Goal: Check status: Check status

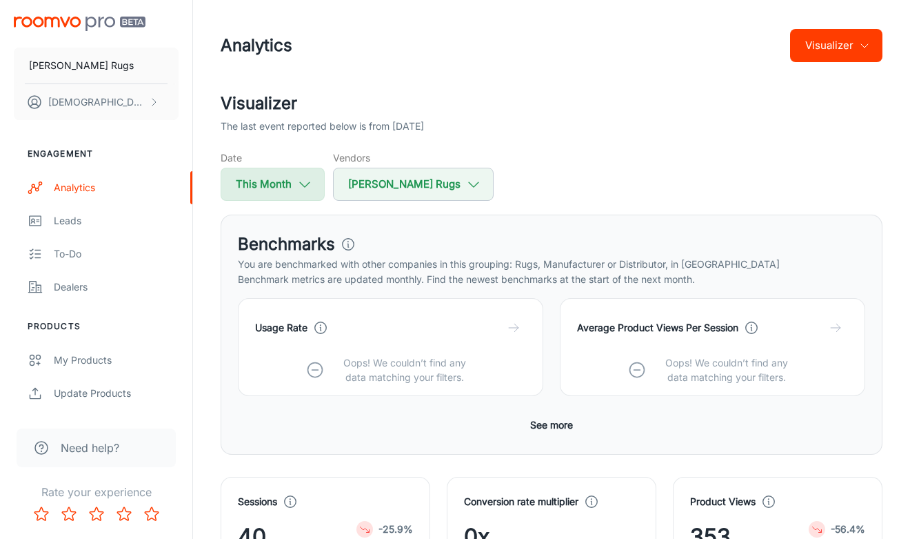
click at [294, 185] on button "This Month" at bounding box center [273, 184] width 104 height 33
select select "6"
select select "2025"
select select "6"
select select "2025"
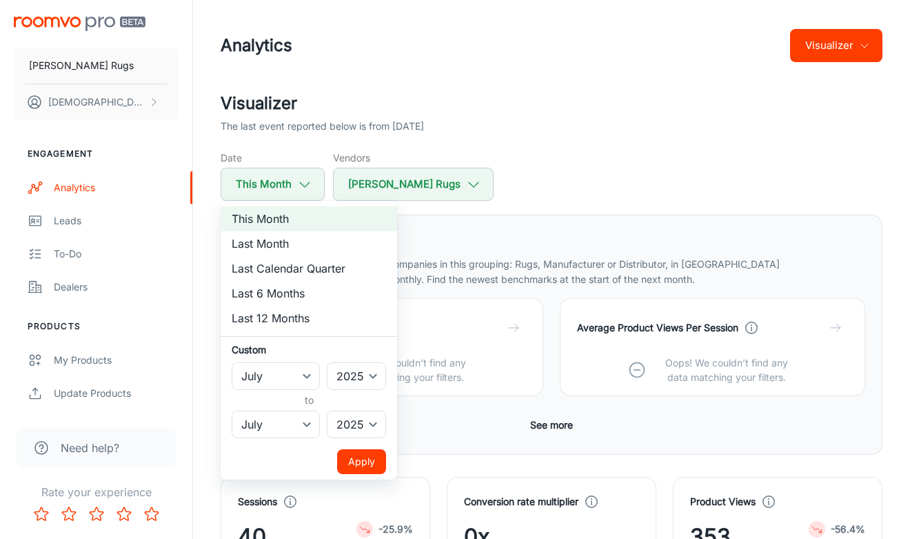
click at [296, 241] on li "Last Month" at bounding box center [309, 243] width 177 height 25
select select "5"
click at [301, 373] on select "January February March April May June July August September October November De…" at bounding box center [276, 376] width 88 height 28
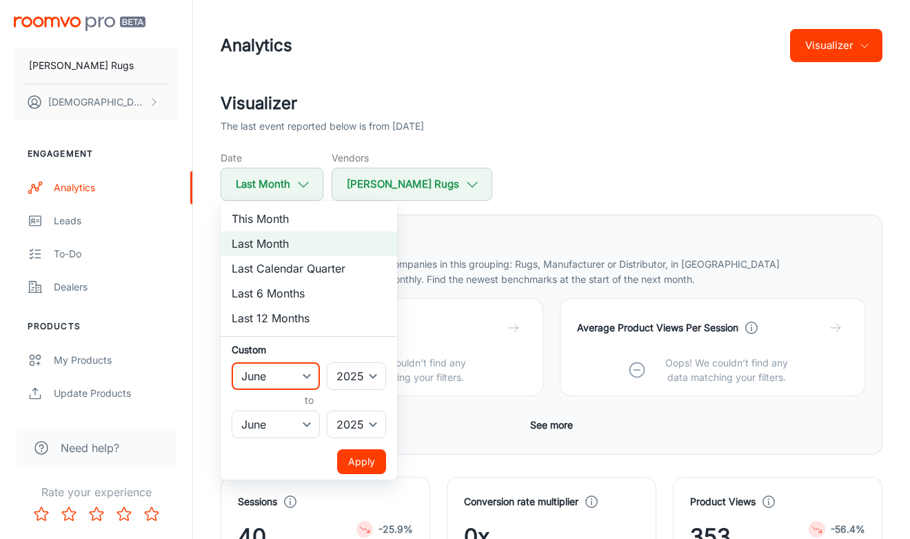
select select "7"
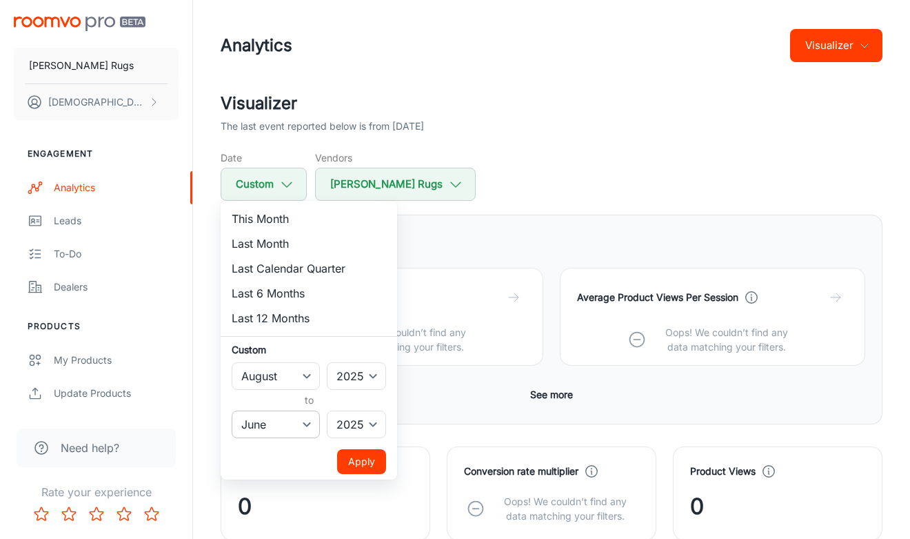
click at [307, 425] on select "January February March April May June July August September October November De…" at bounding box center [276, 424] width 88 height 28
select select "7"
click at [359, 462] on button "Apply" at bounding box center [361, 461] width 49 height 25
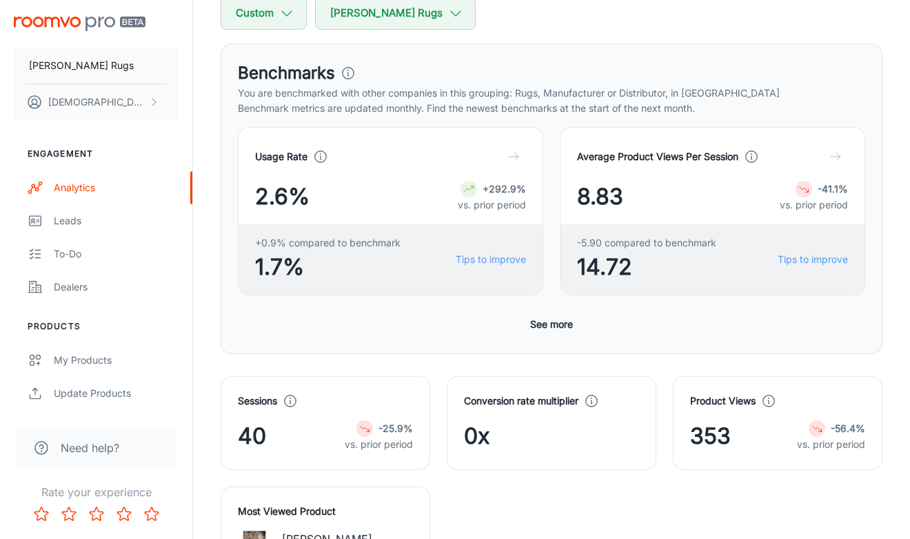
scroll to position [297, 0]
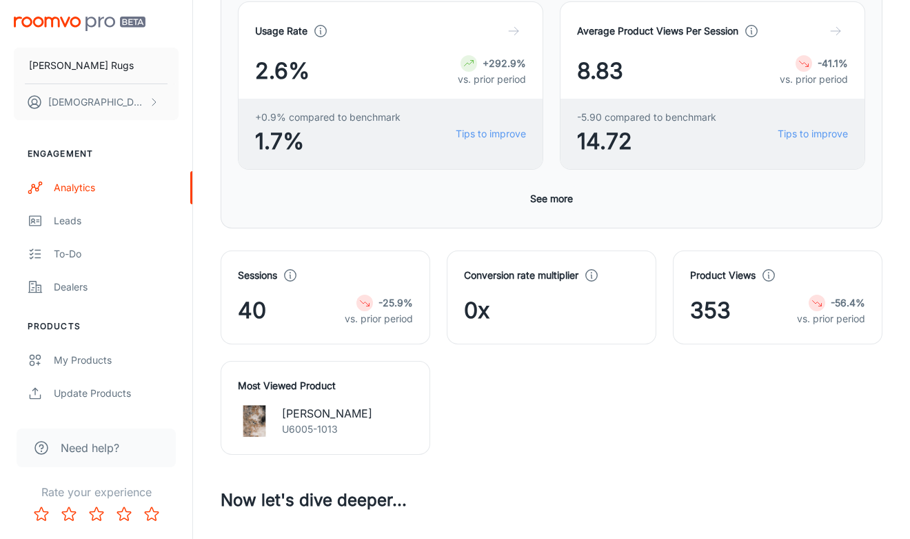
click at [556, 199] on button "See more" at bounding box center [552, 198] width 54 height 25
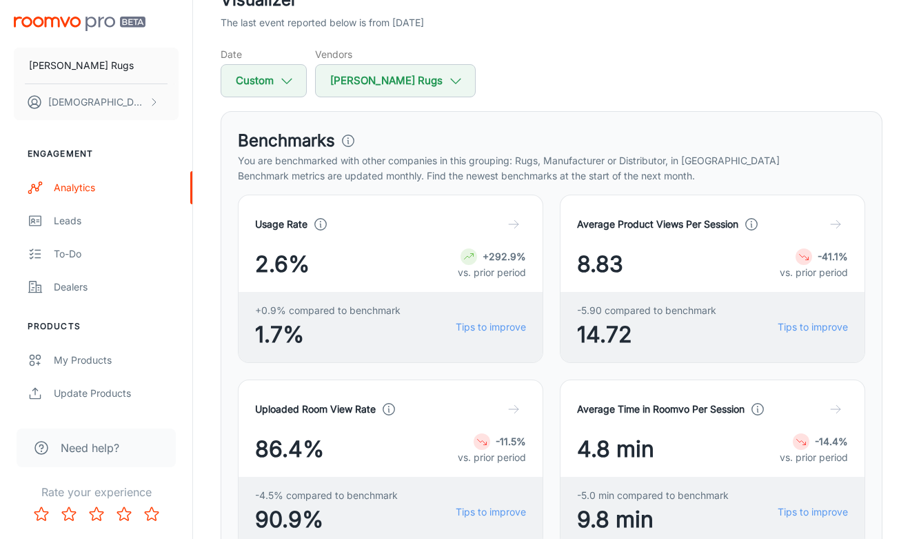
scroll to position [0, 0]
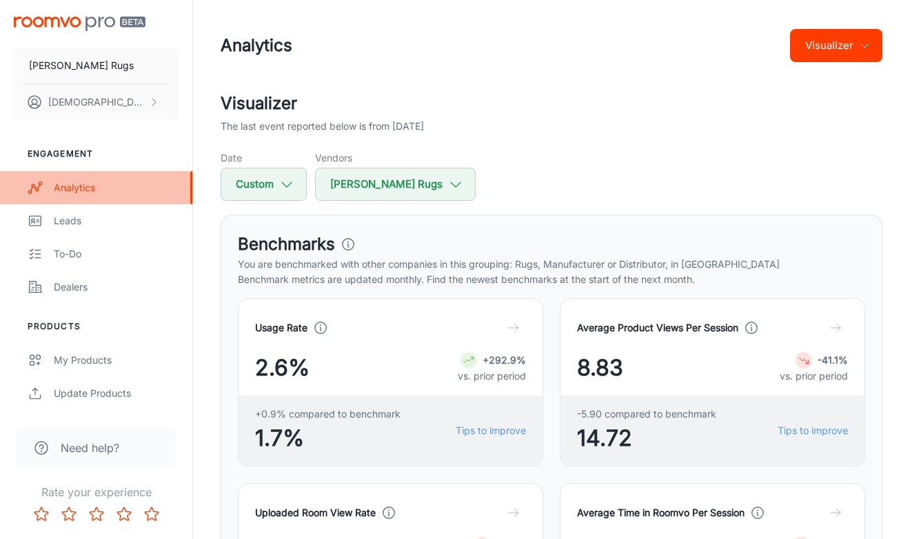
click at [75, 184] on div "Analytics" at bounding box center [116, 187] width 125 height 15
